Goal: Task Accomplishment & Management: Complete application form

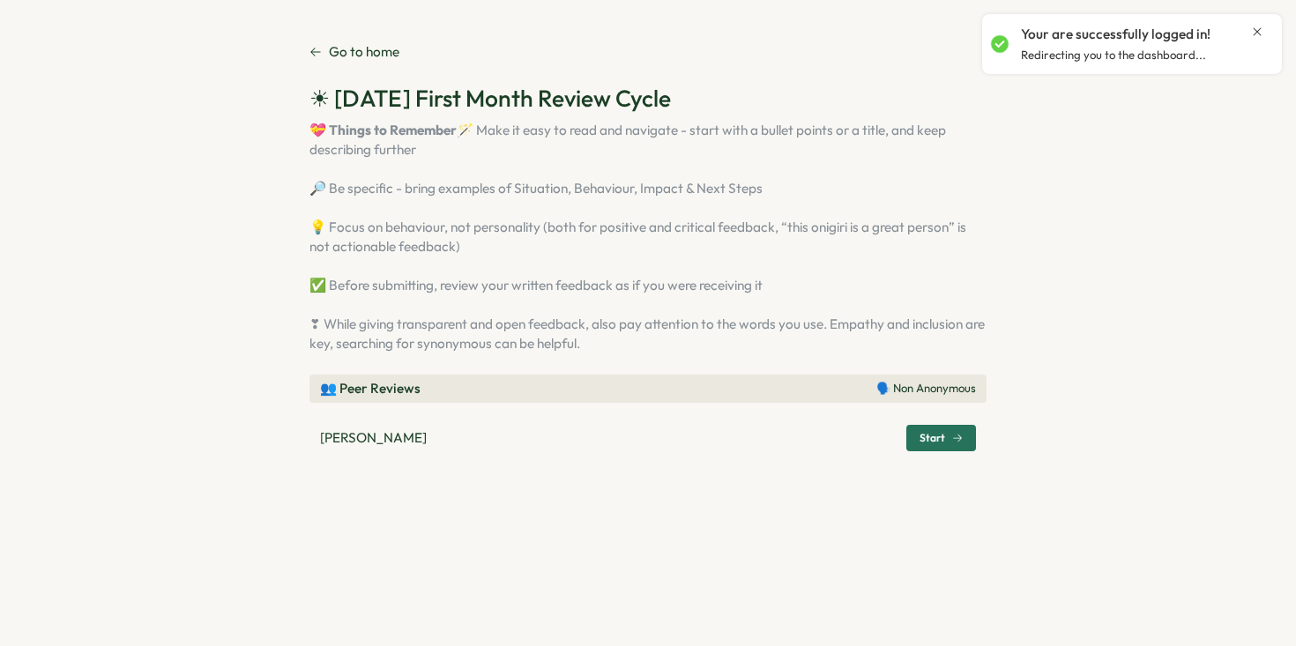
click at [925, 451] on span "Start" at bounding box center [941, 438] width 43 height 25
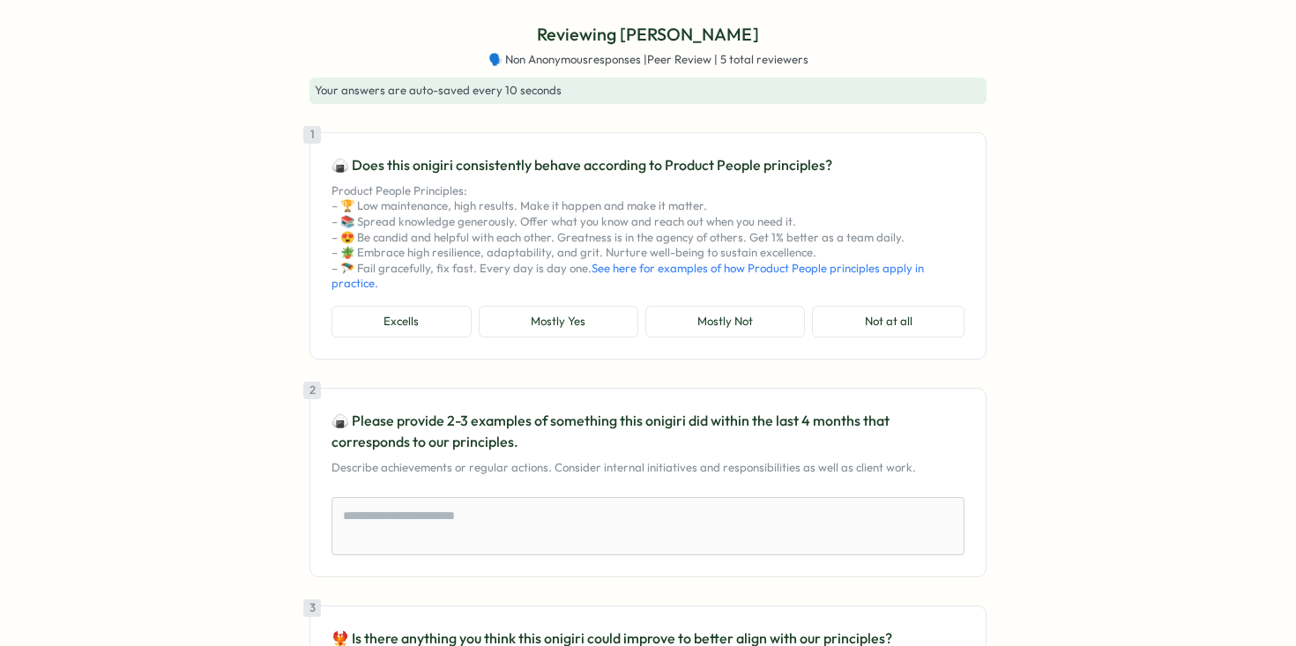
scroll to position [4, 0]
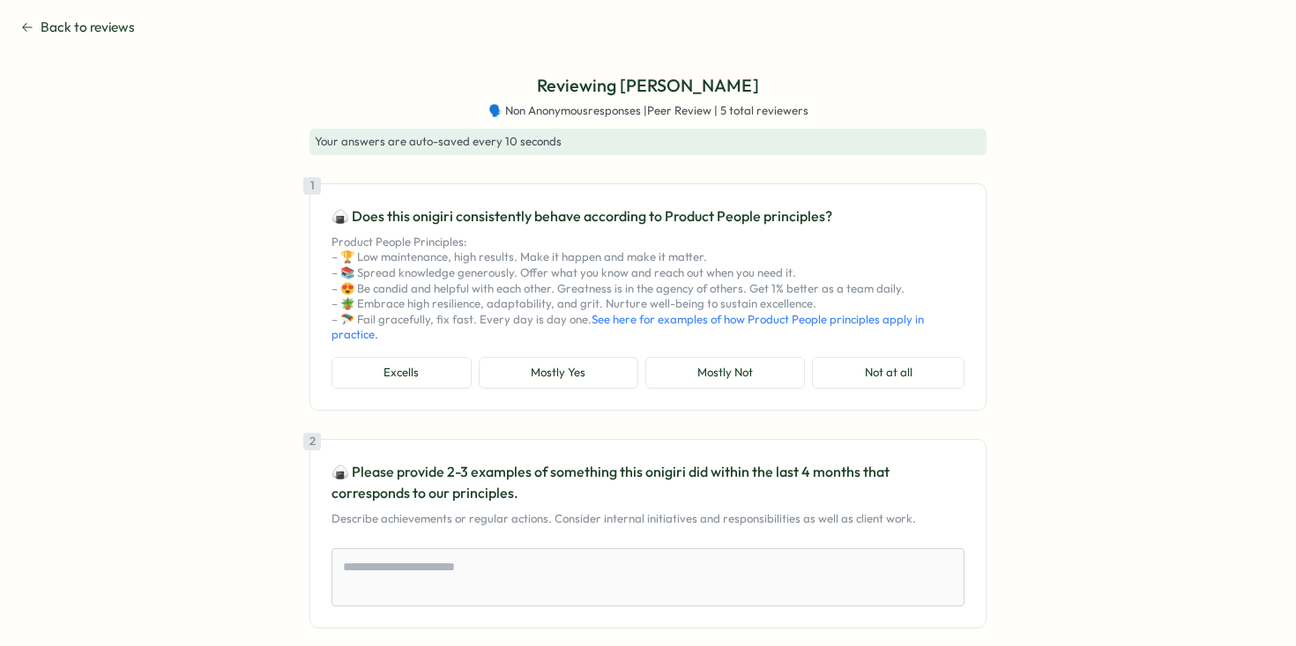
click at [29, 23] on icon at bounding box center [27, 27] width 12 height 14
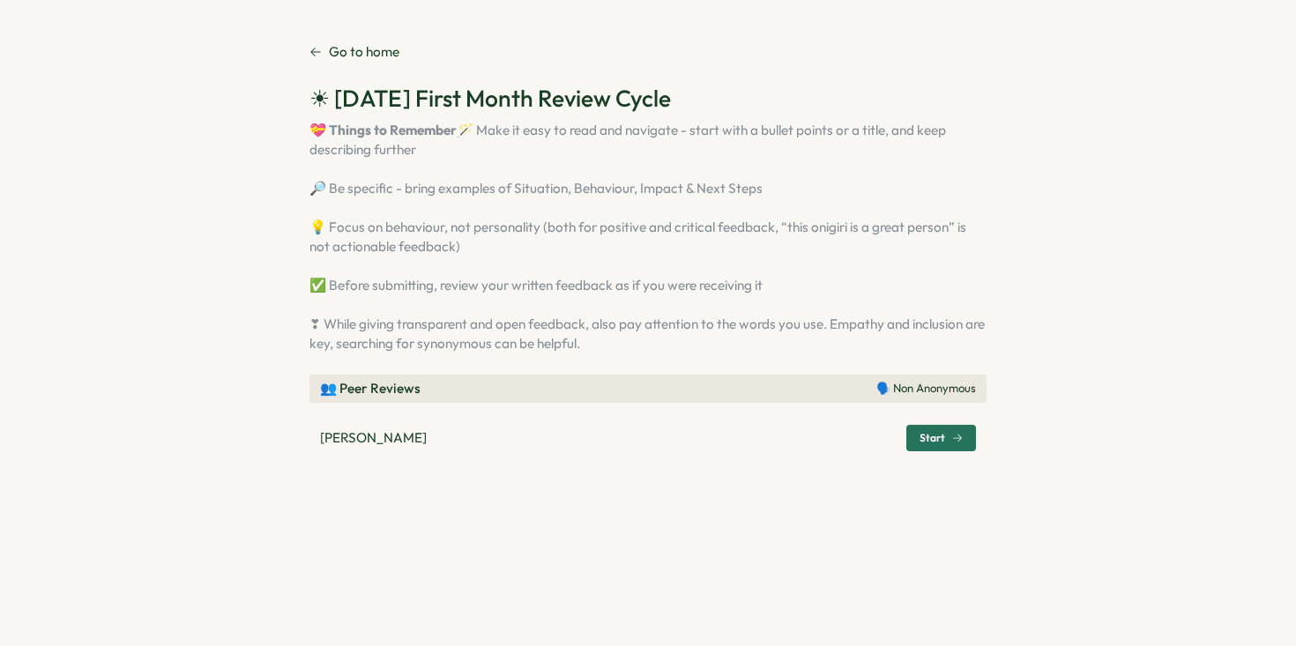
click at [320, 47] on icon at bounding box center [315, 52] width 12 height 12
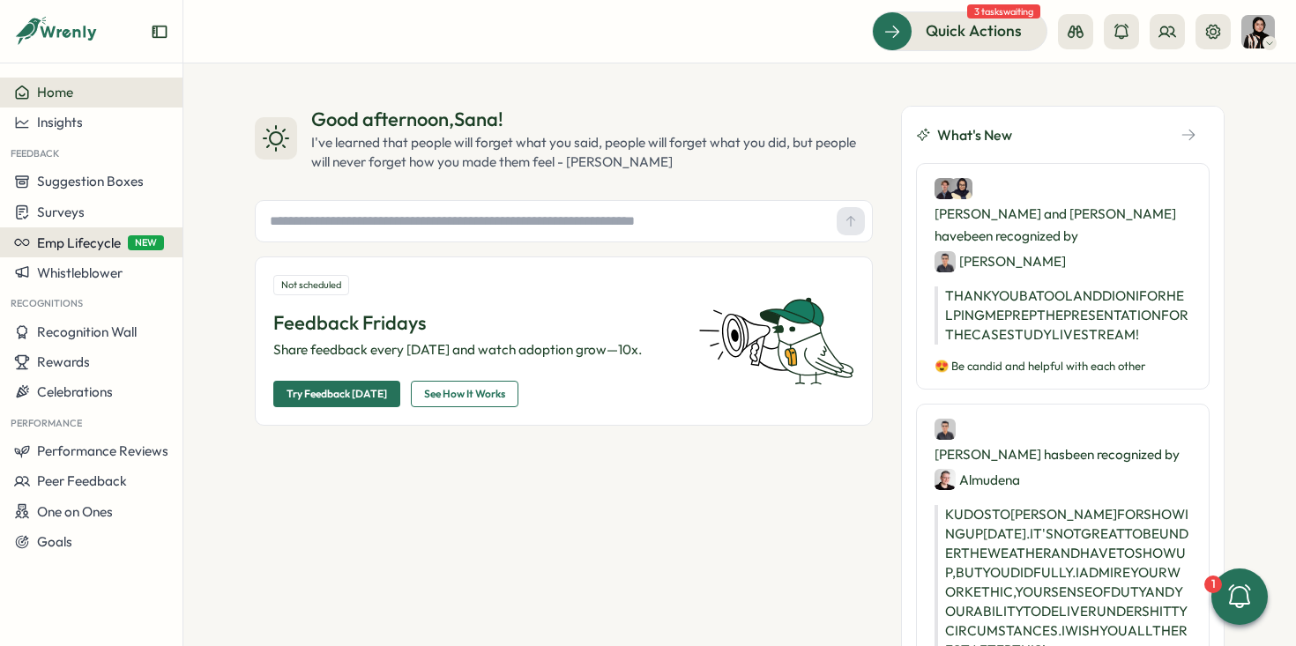
click at [136, 241] on span "NEW" at bounding box center [146, 242] width 36 height 15
click at [82, 246] on span "Emp Lifecycle" at bounding box center [79, 243] width 84 height 17
click at [98, 99] on div "Home" at bounding box center [91, 93] width 154 height 16
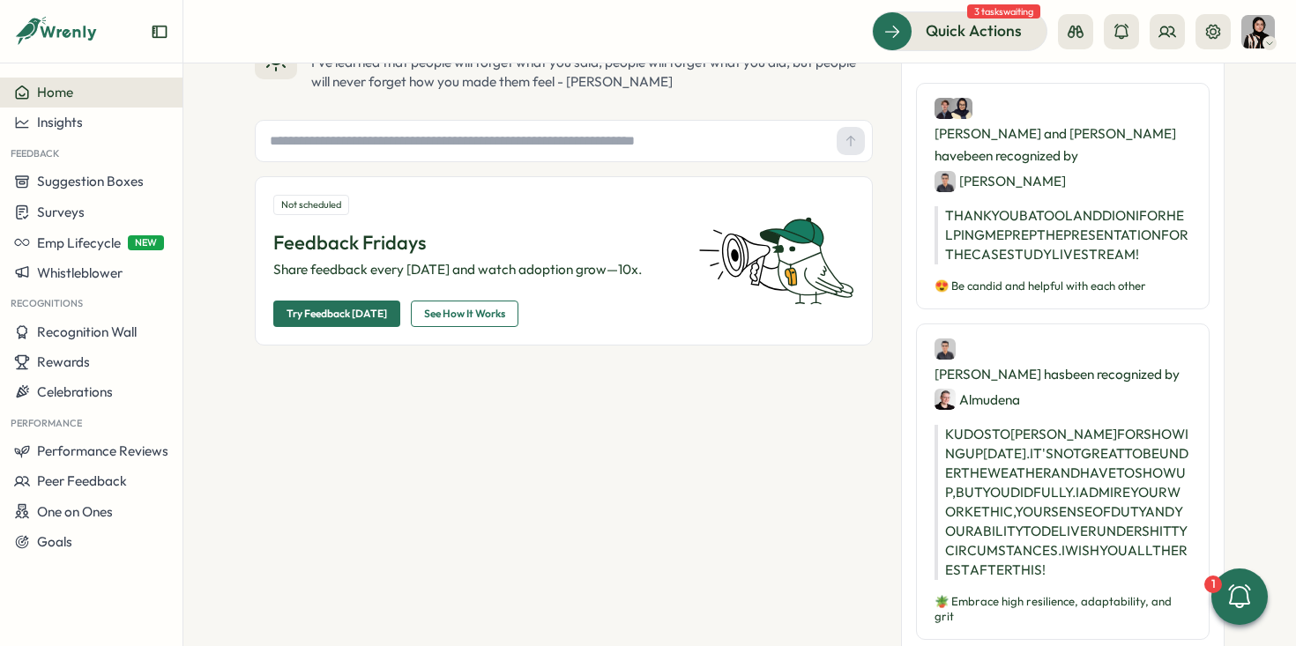
scroll to position [81, 0]
click at [958, 28] on span "Quick Actions" at bounding box center [949, 30] width 96 height 23
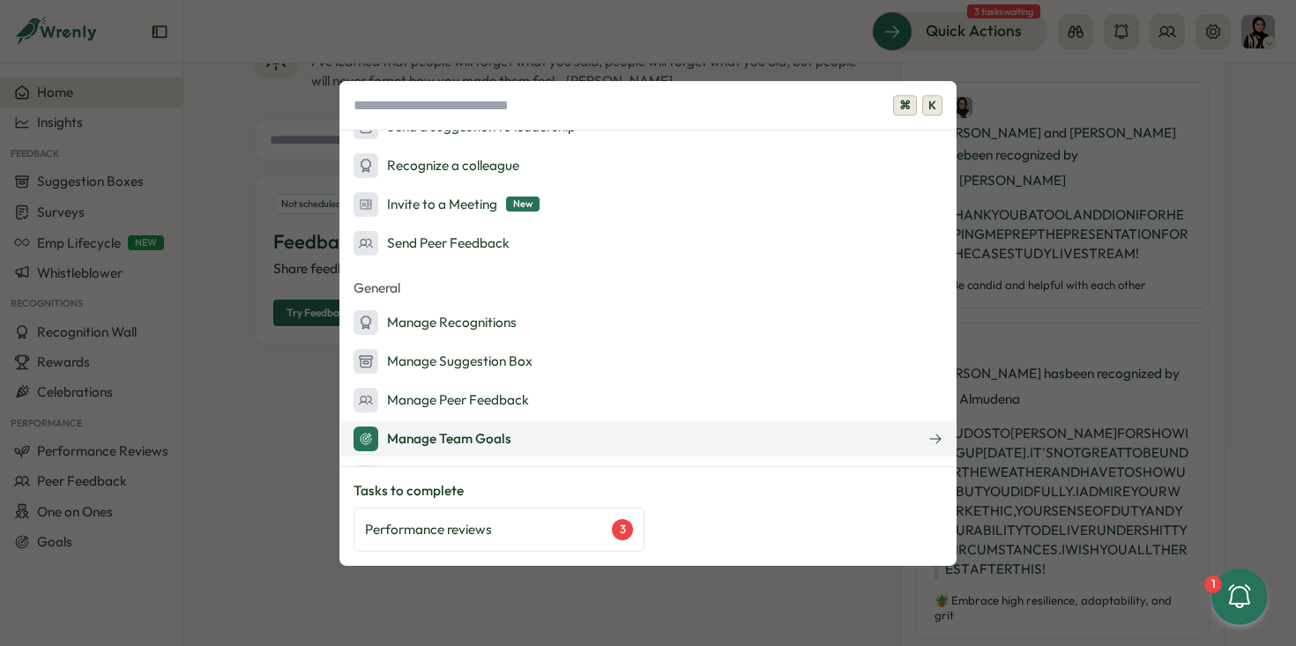
scroll to position [229, 0]
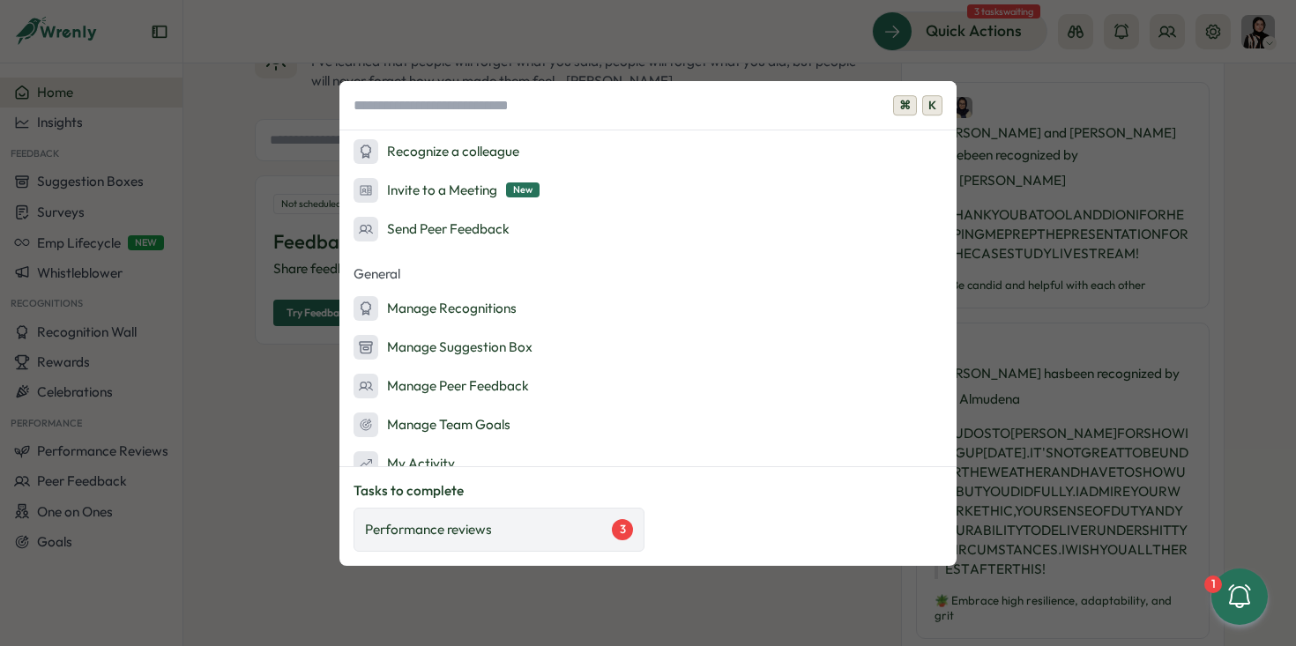
click at [579, 525] on div "Performance reviews 3" at bounding box center [499, 529] width 268 height 21
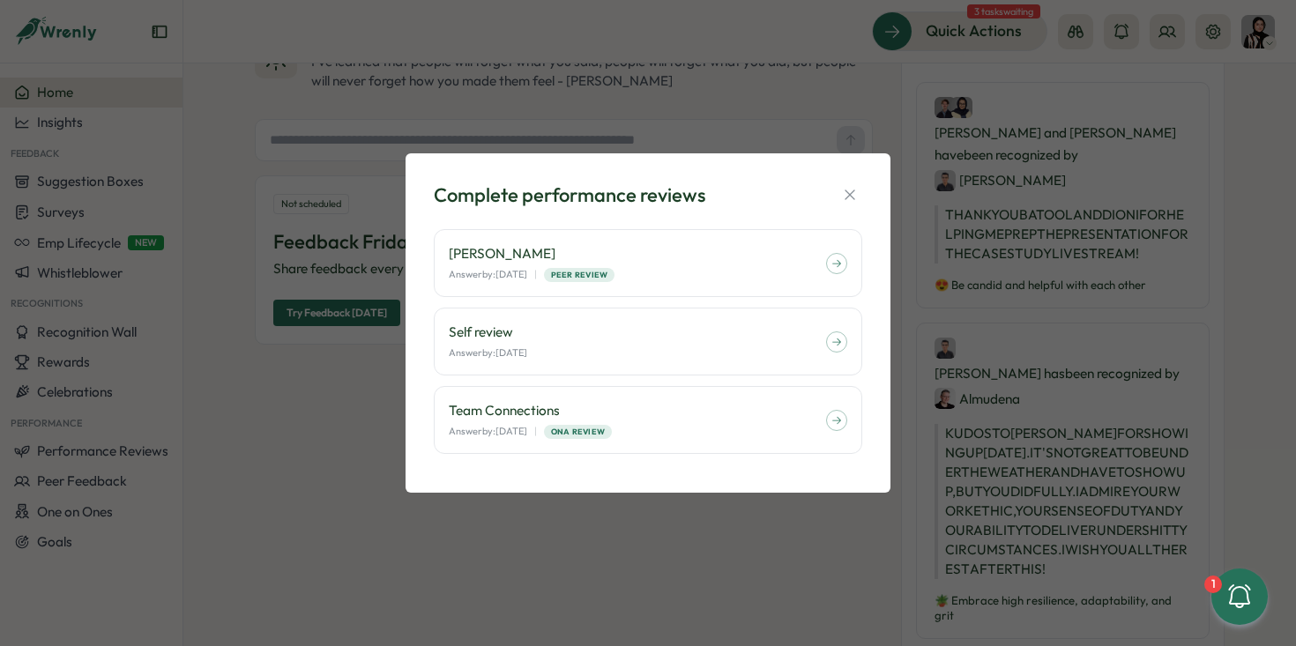
click at [726, 78] on div "Complete performance reviews [PERSON_NAME] Answer by: [DATE] | Peer Review Self…" at bounding box center [648, 323] width 1296 height 646
click at [847, 202] on icon "button" at bounding box center [850, 195] width 18 height 18
